Goal: Find specific page/section: Find specific page/section

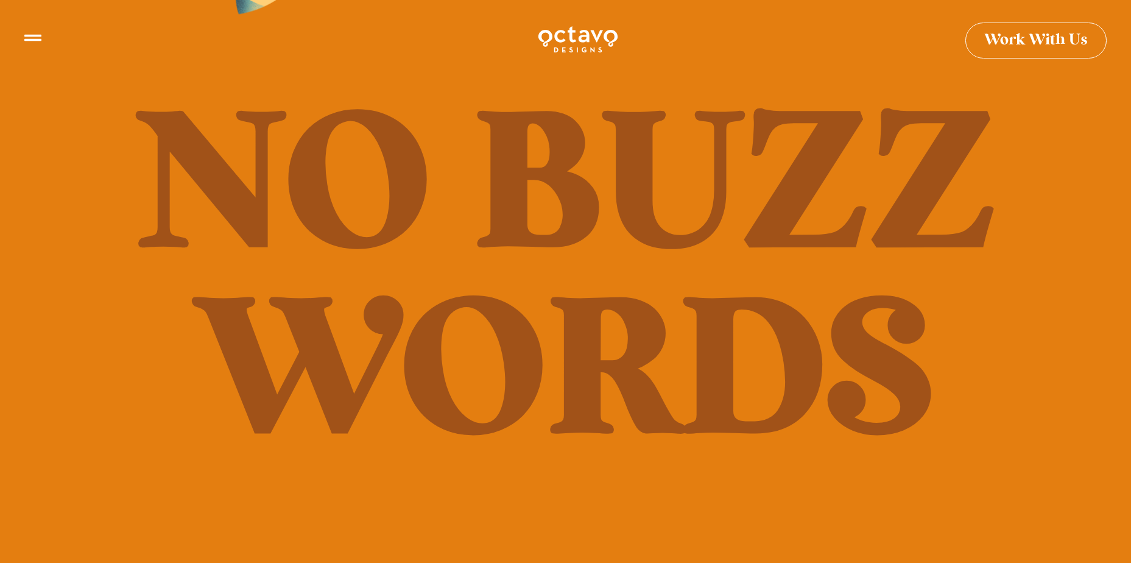
click at [38, 37] on icon at bounding box center [32, 32] width 17 height 17
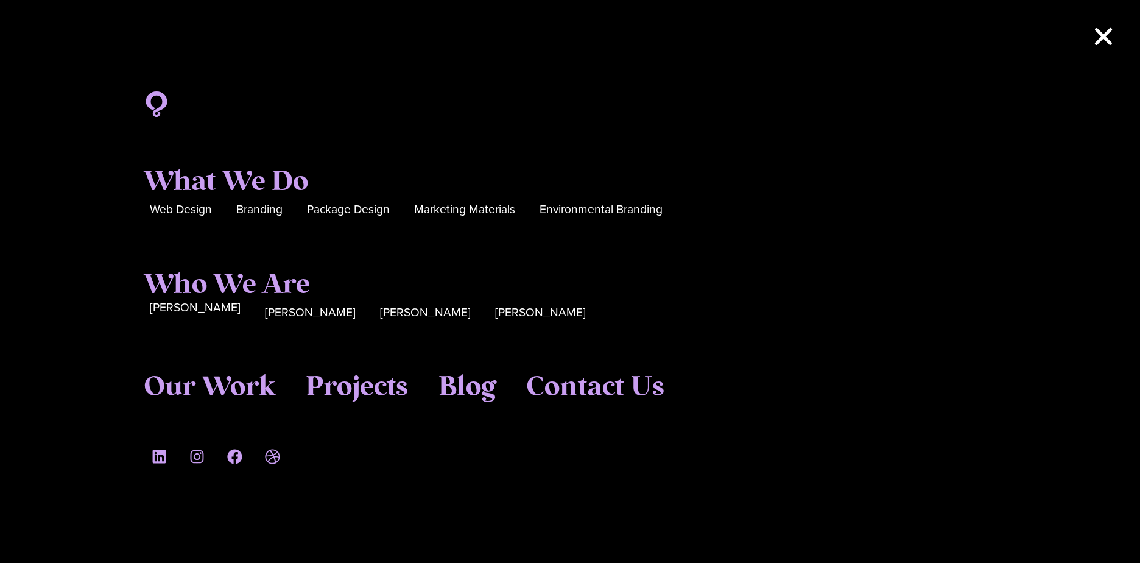
click at [197, 315] on span "[PERSON_NAME]" at bounding box center [195, 307] width 91 height 19
click at [278, 311] on span "[PERSON_NAME]" at bounding box center [310, 307] width 91 height 19
click at [380, 311] on span "[PERSON_NAME]" at bounding box center [425, 307] width 91 height 19
click at [380, 308] on span "[PERSON_NAME]" at bounding box center [425, 307] width 91 height 19
click at [495, 311] on span "[PERSON_NAME]" at bounding box center [540, 307] width 91 height 19
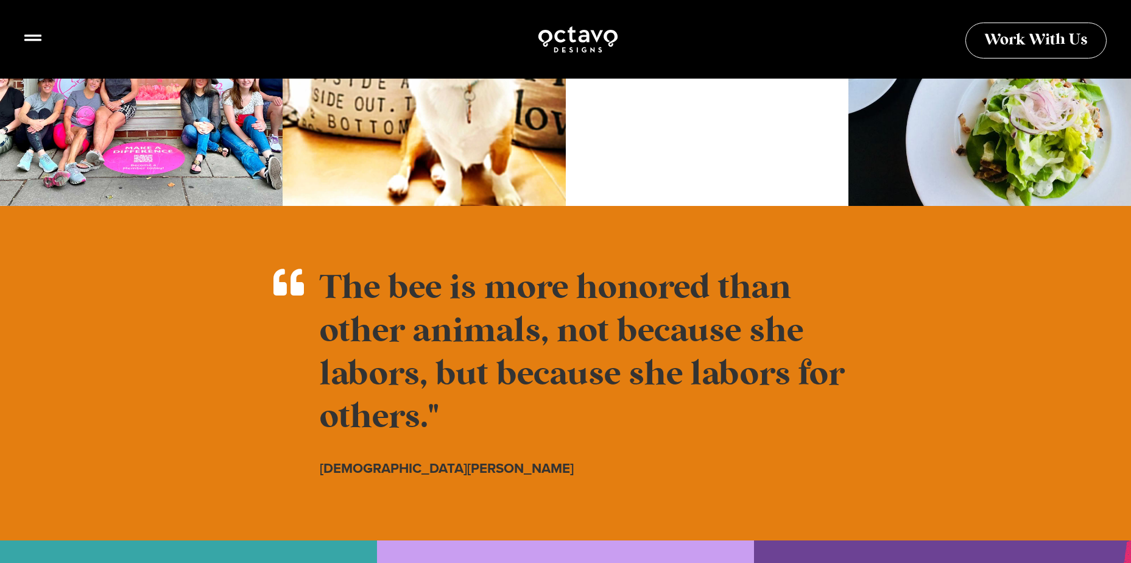
scroll to position [625, 0]
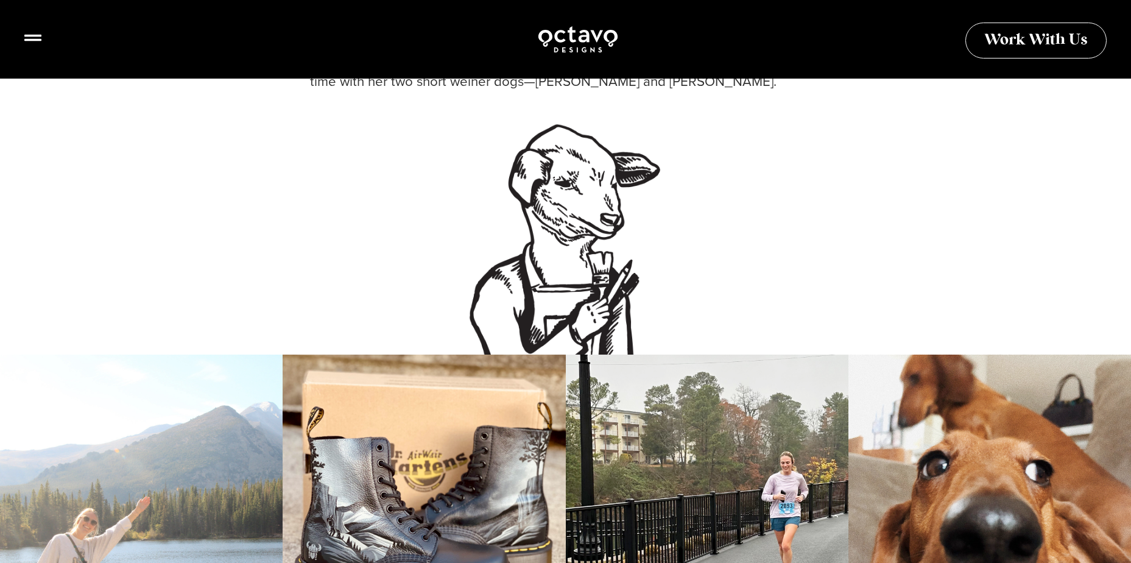
scroll to position [974, 0]
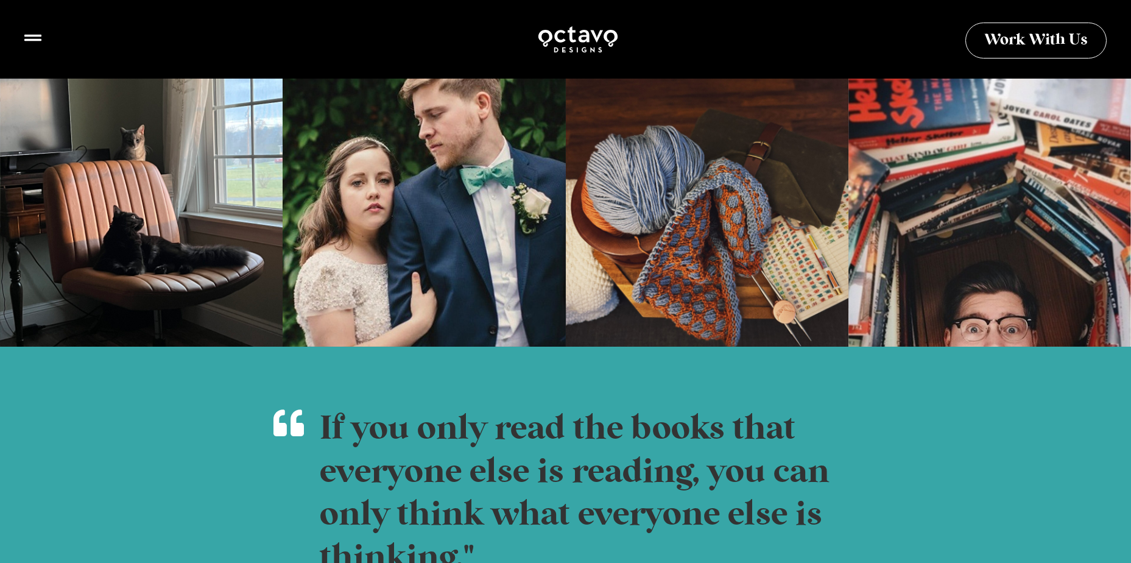
scroll to position [1218, 0]
